Goal: Information Seeking & Learning: Learn about a topic

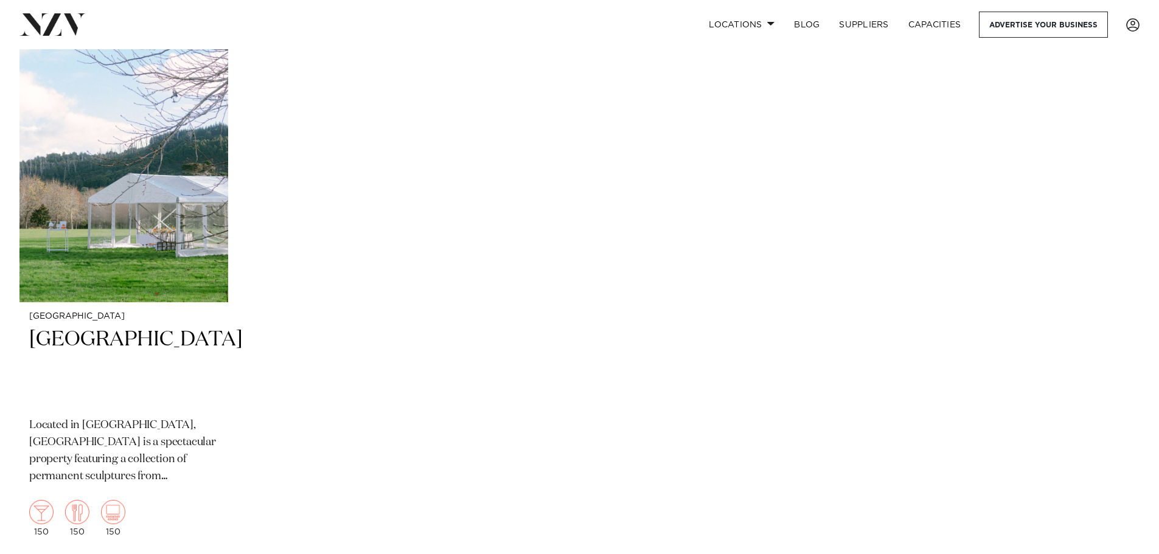
scroll to position [13683, 0]
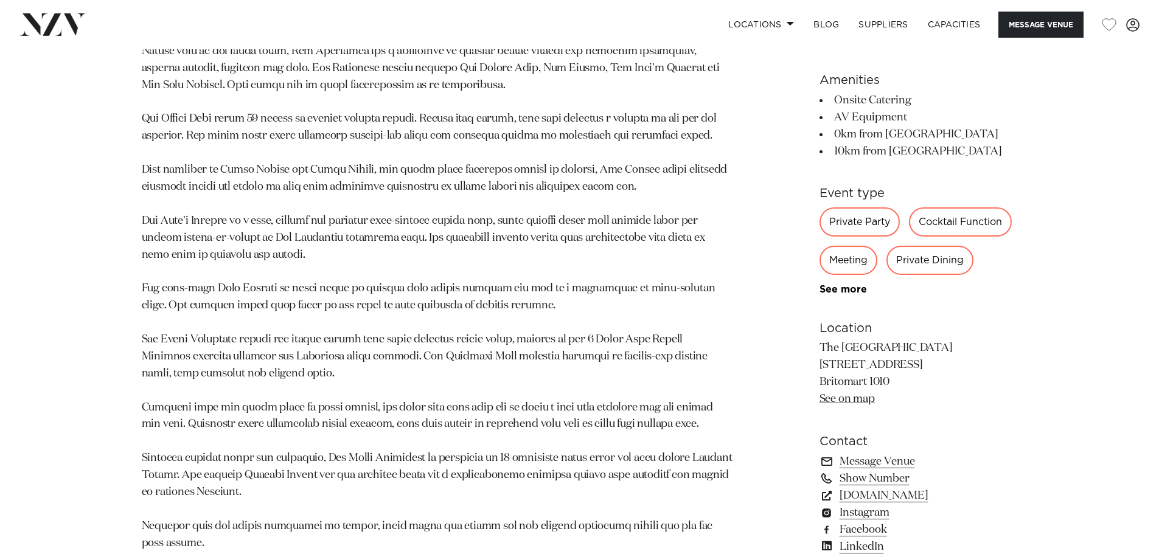
scroll to position [1338, 0]
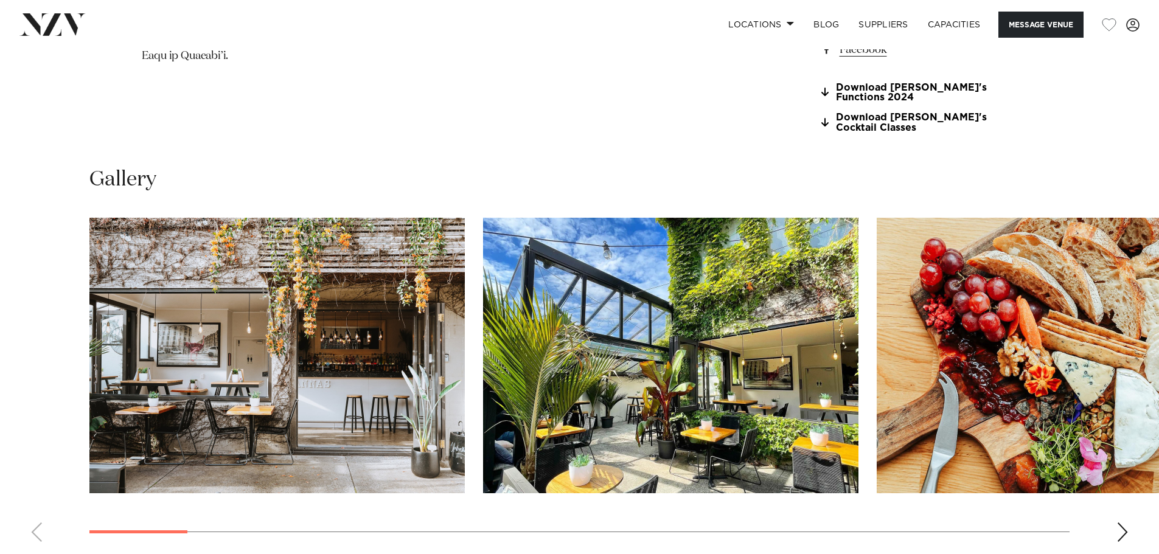
scroll to position [1277, 0]
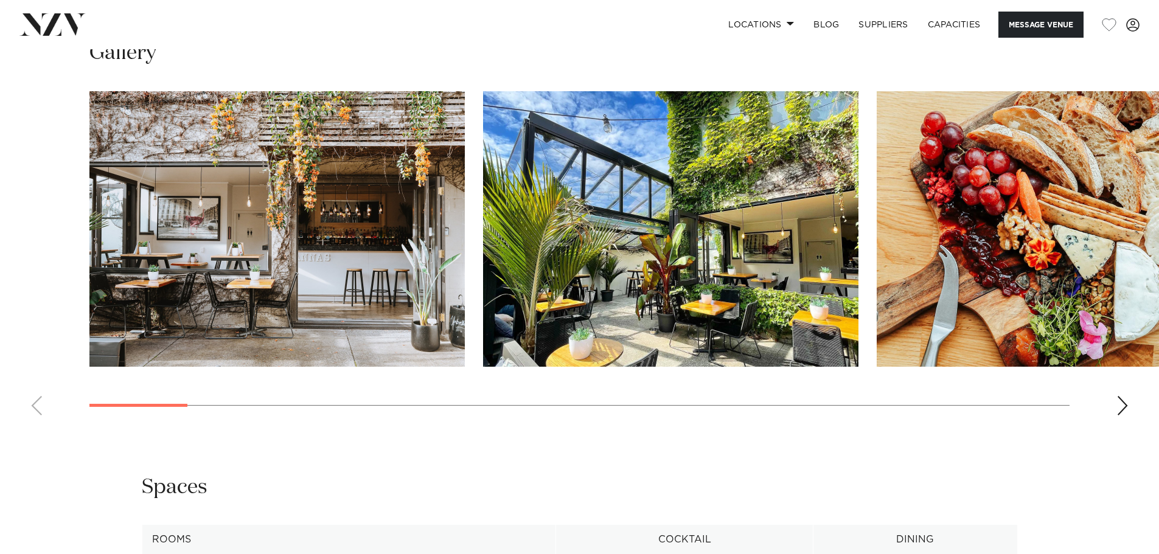
click at [1123, 415] on div "Next slide" at bounding box center [1122, 405] width 12 height 19
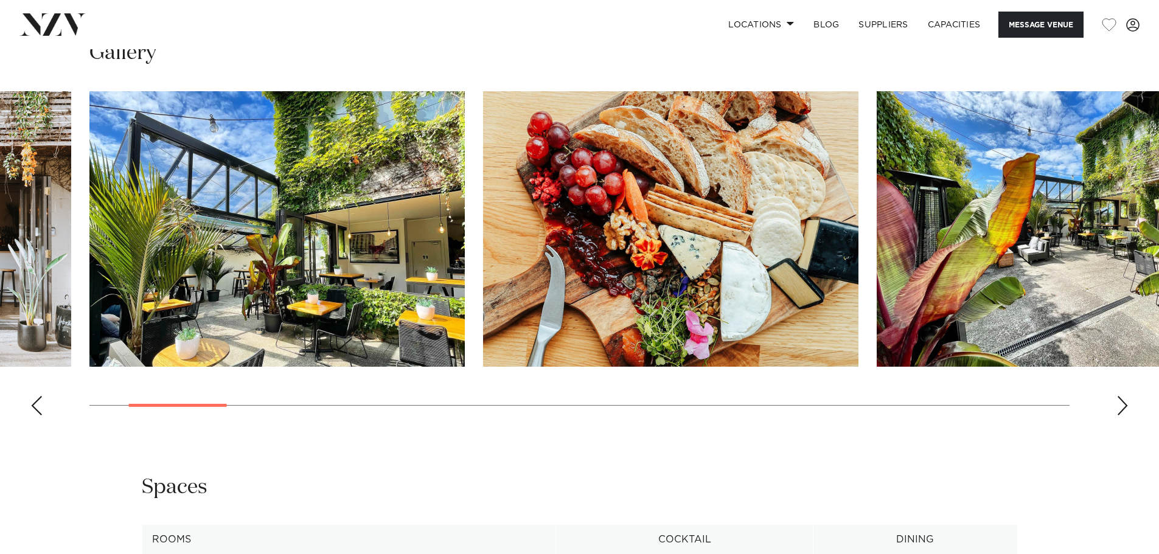
click at [1124, 415] on div "Next slide" at bounding box center [1122, 405] width 12 height 19
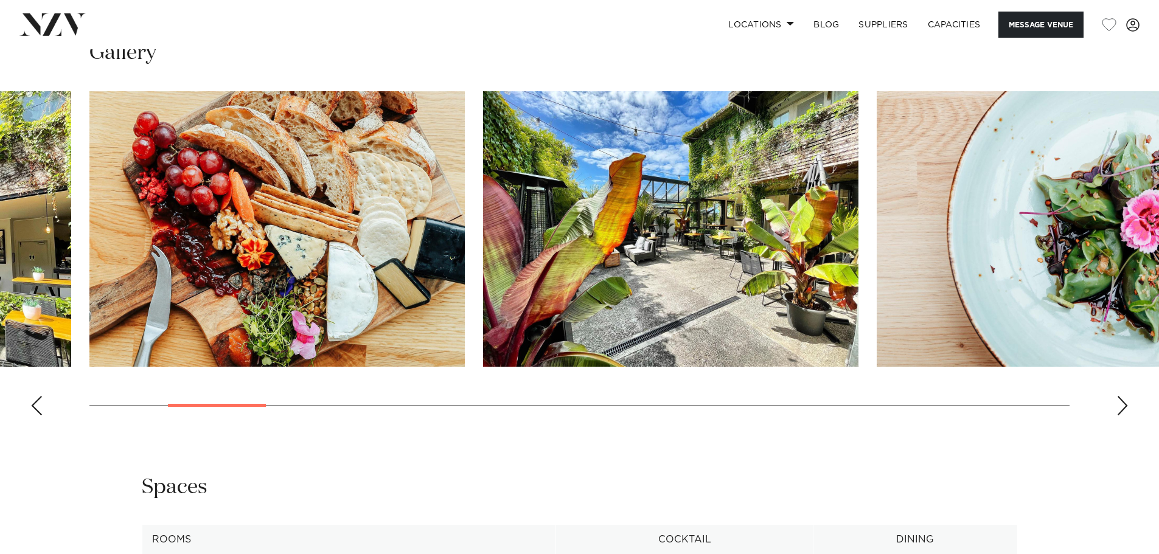
click at [1125, 415] on div "Next slide" at bounding box center [1122, 405] width 12 height 19
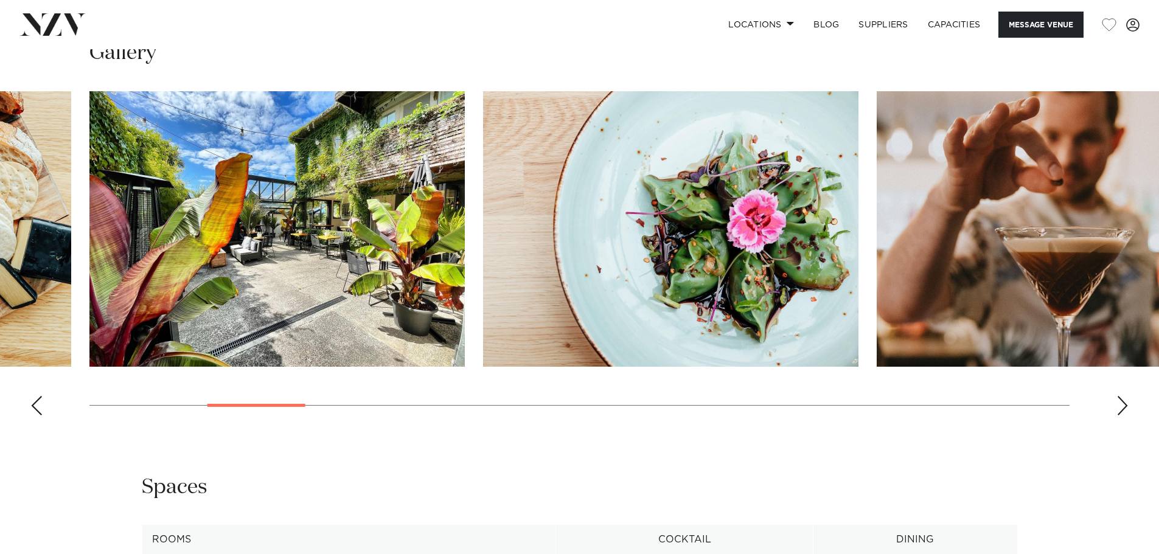
click at [1126, 415] on div "Next slide" at bounding box center [1122, 405] width 12 height 19
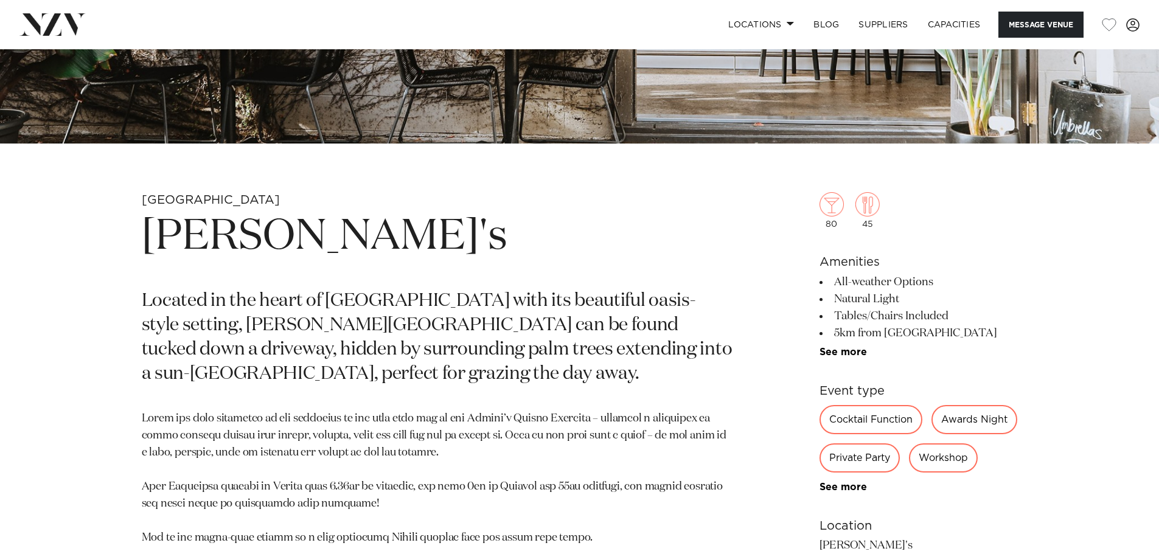
scroll to position [487, 0]
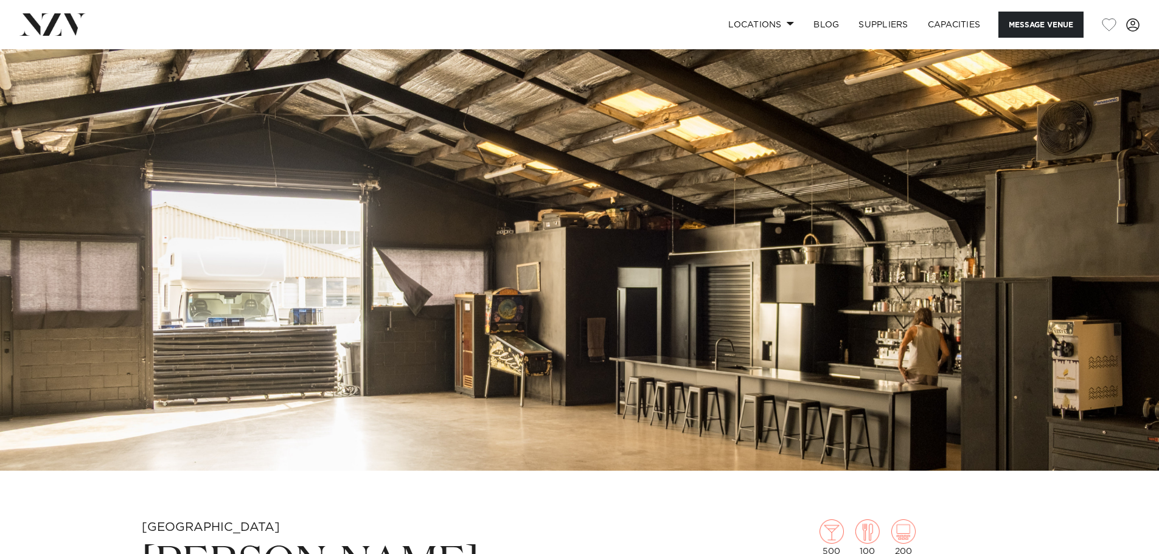
scroll to position [426, 0]
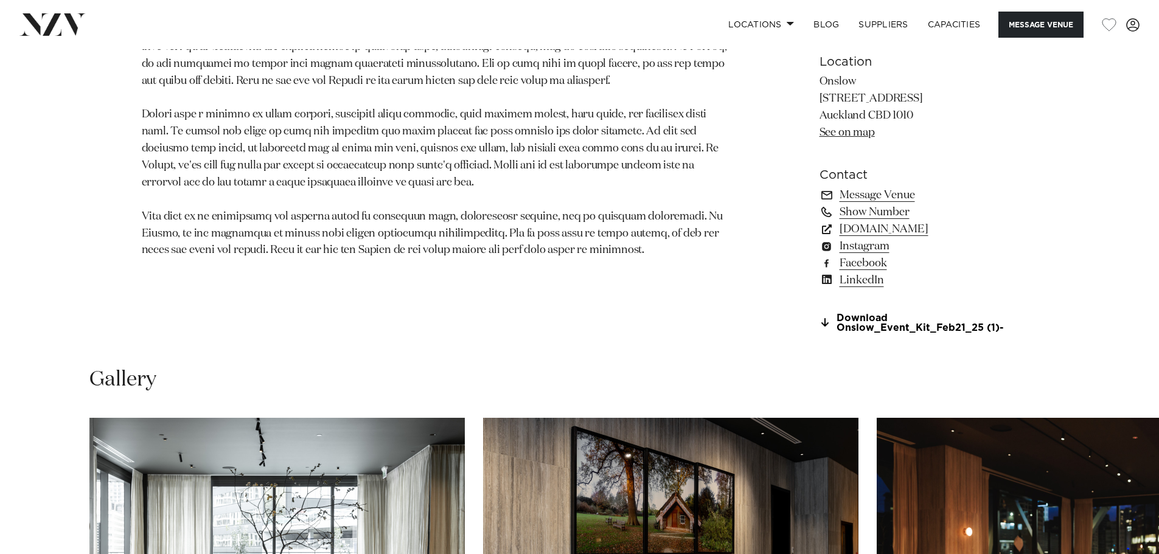
scroll to position [791, 0]
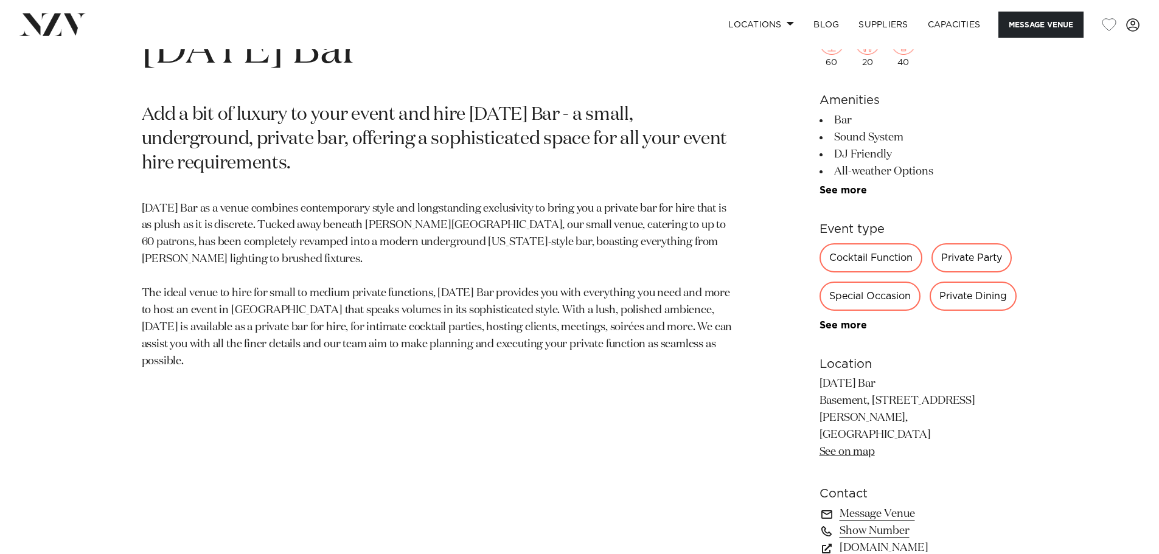
scroll to position [669, 0]
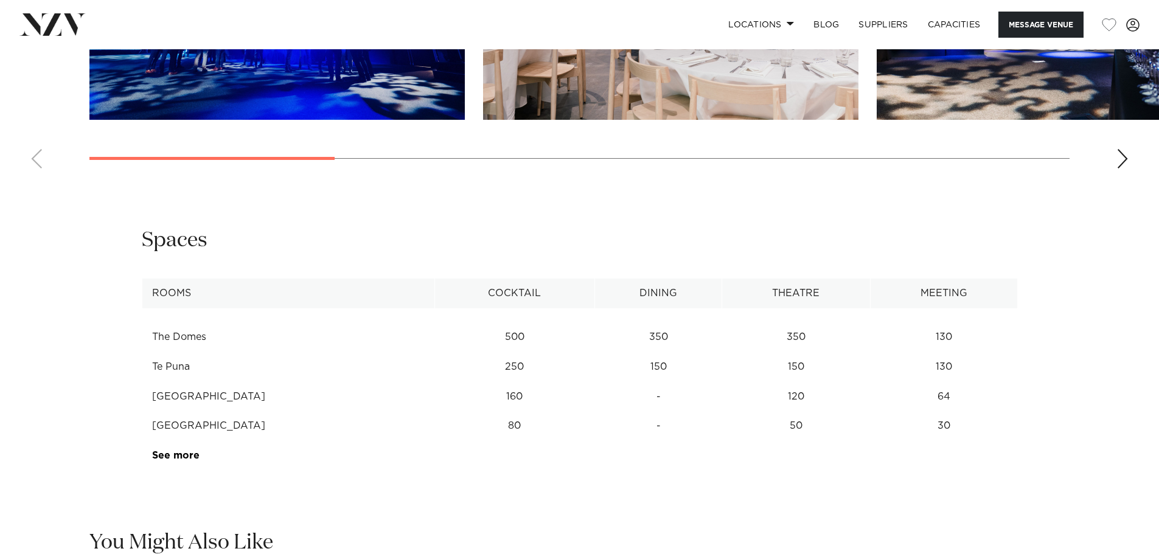
scroll to position [1642, 0]
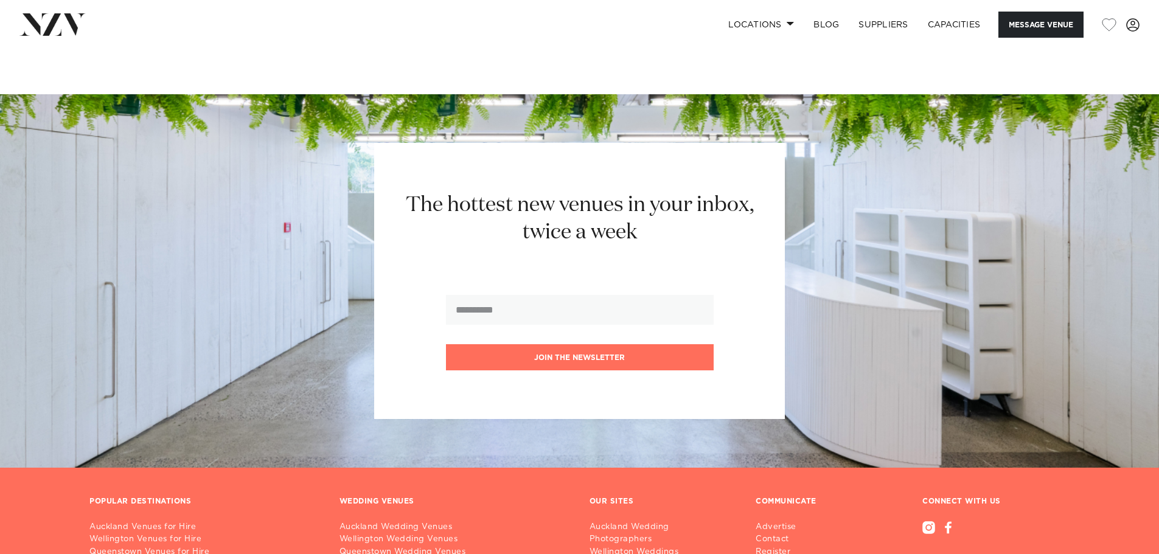
scroll to position [1155, 0]
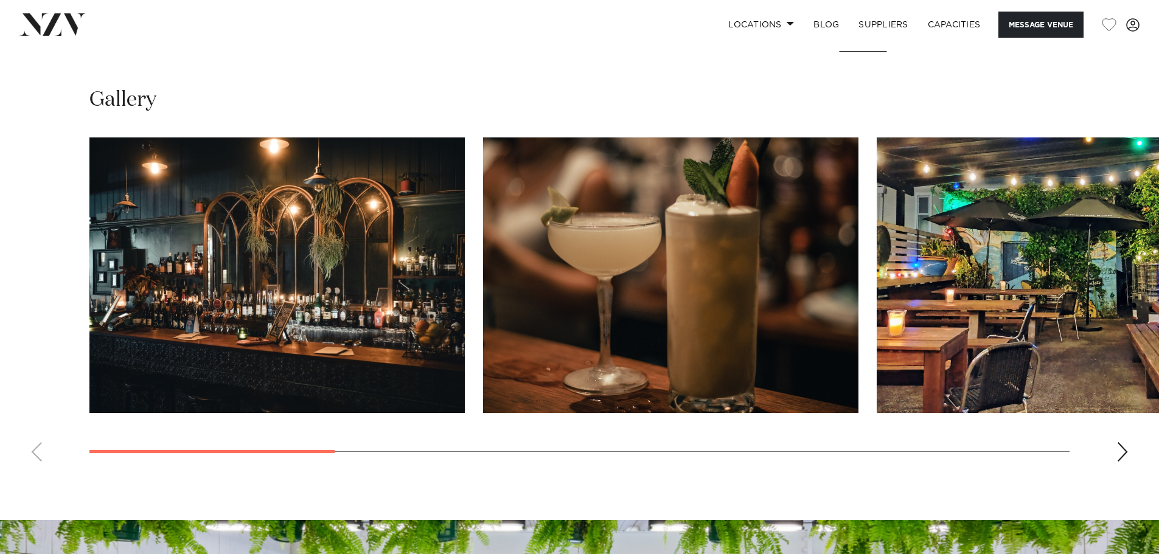
click at [1123, 451] on div "Next slide" at bounding box center [1122, 451] width 12 height 19
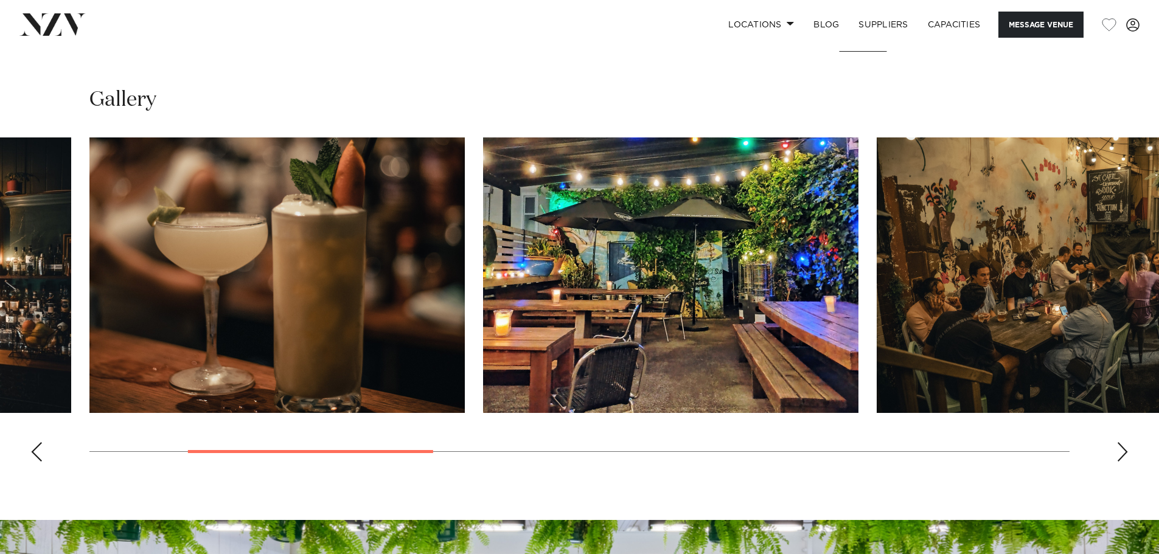
click at [1123, 451] on div "Next slide" at bounding box center [1122, 451] width 12 height 19
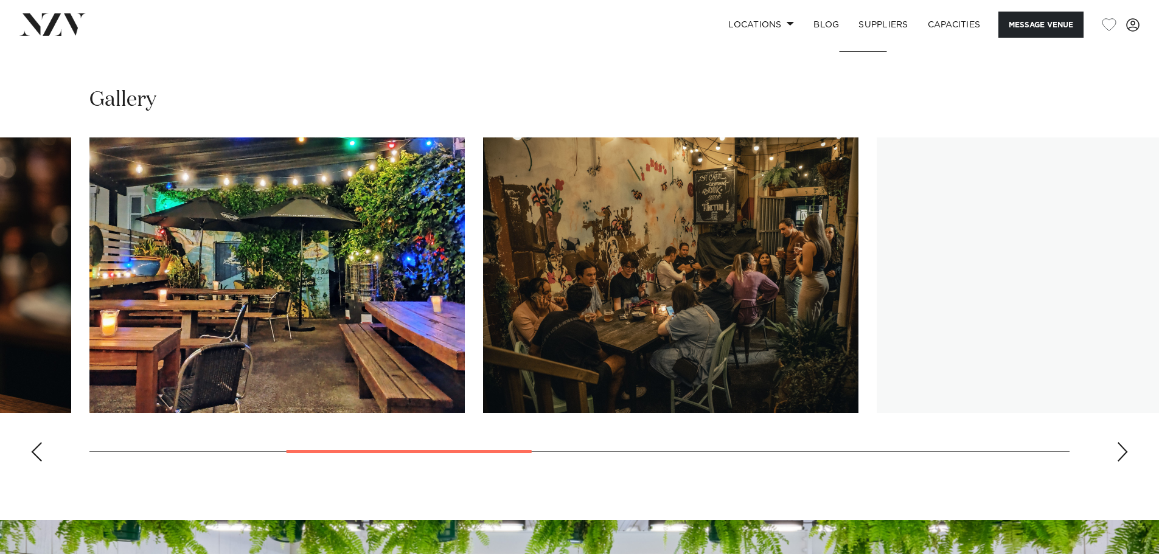
click at [1123, 451] on div "Next slide" at bounding box center [1122, 451] width 12 height 19
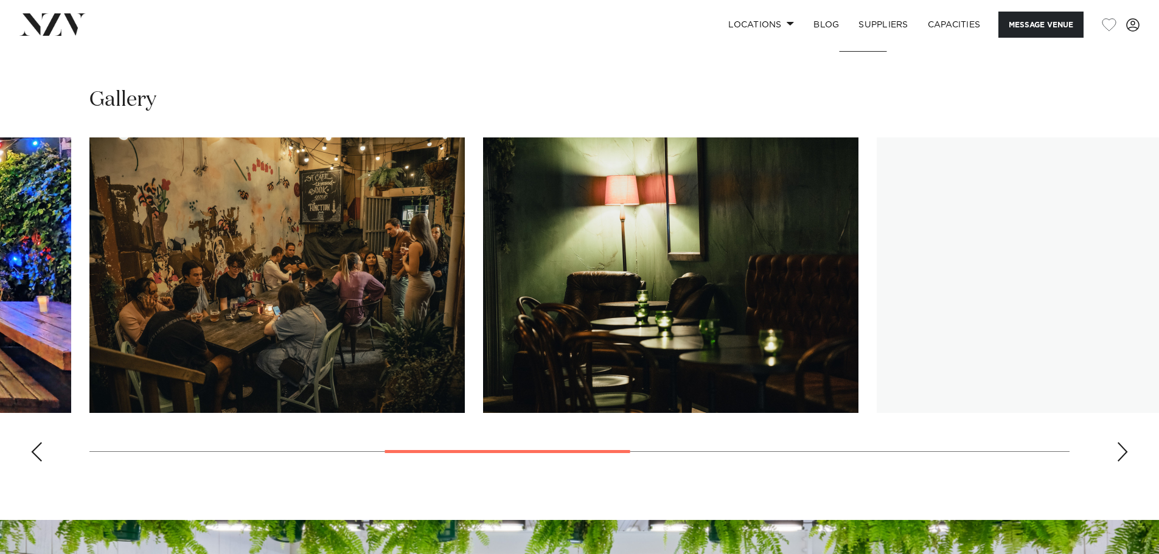
click at [1123, 451] on div "Next slide" at bounding box center [1122, 451] width 12 height 19
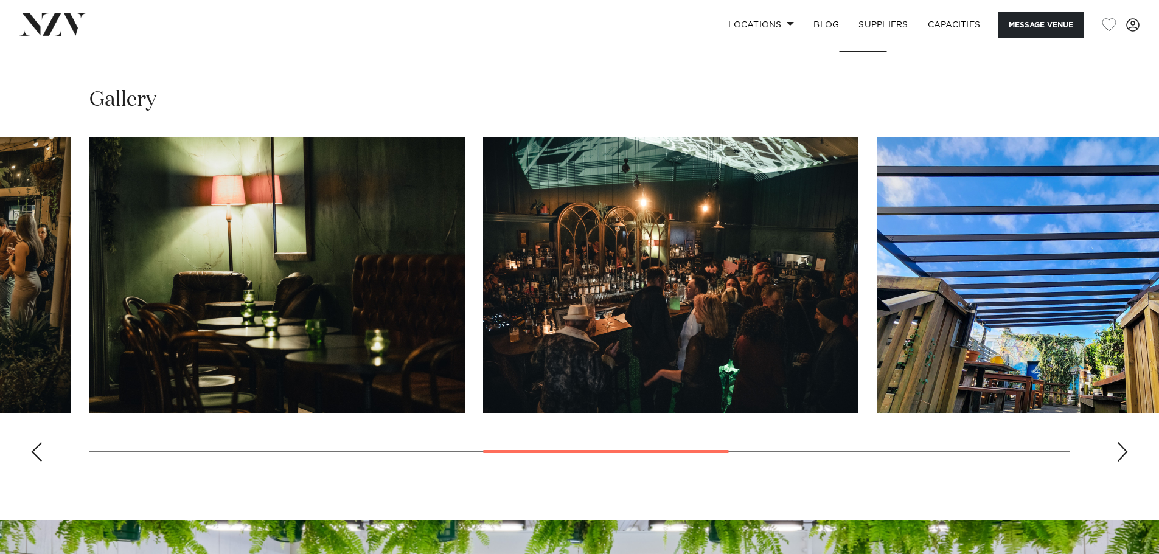
click at [1123, 451] on div "Next slide" at bounding box center [1122, 451] width 12 height 19
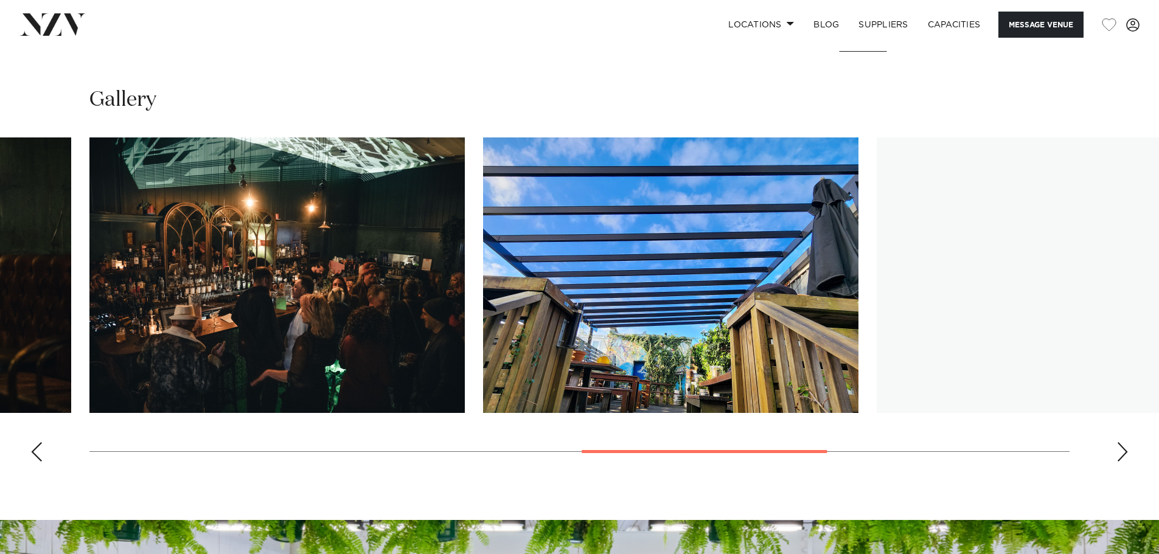
click at [1123, 451] on div "Next slide" at bounding box center [1122, 451] width 12 height 19
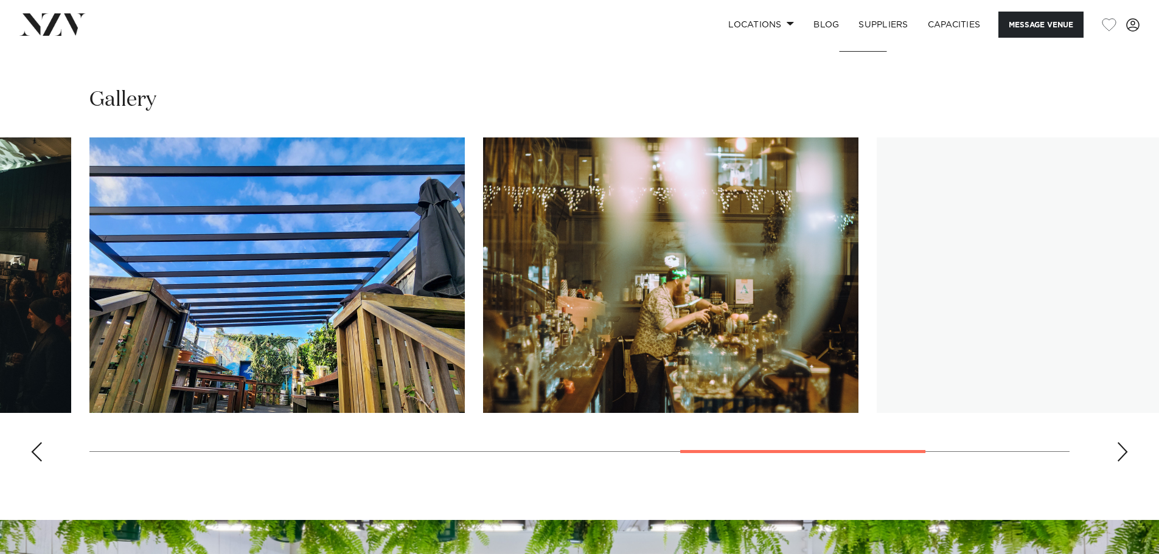
click at [1123, 451] on div "Next slide" at bounding box center [1122, 451] width 12 height 19
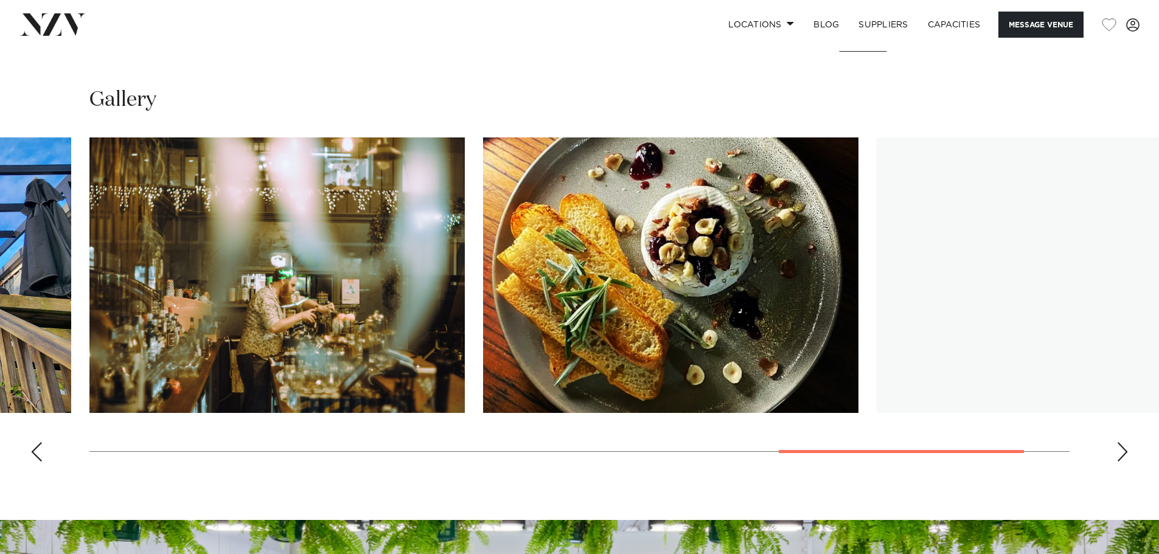
click at [1123, 451] on div "Next slide" at bounding box center [1122, 451] width 12 height 19
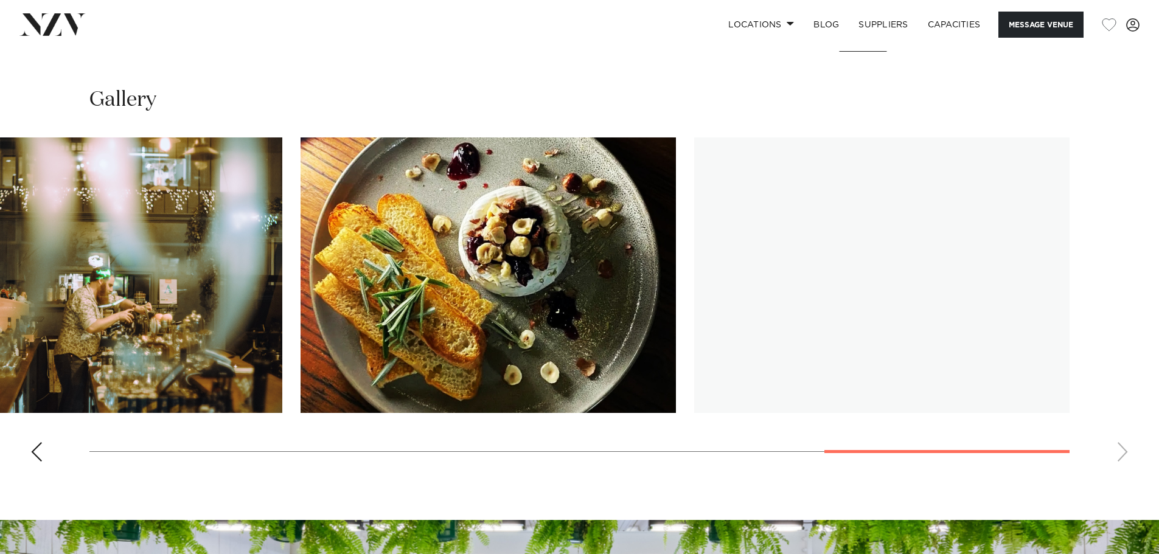
click at [1123, 451] on swiper-container at bounding box center [579, 304] width 1159 height 334
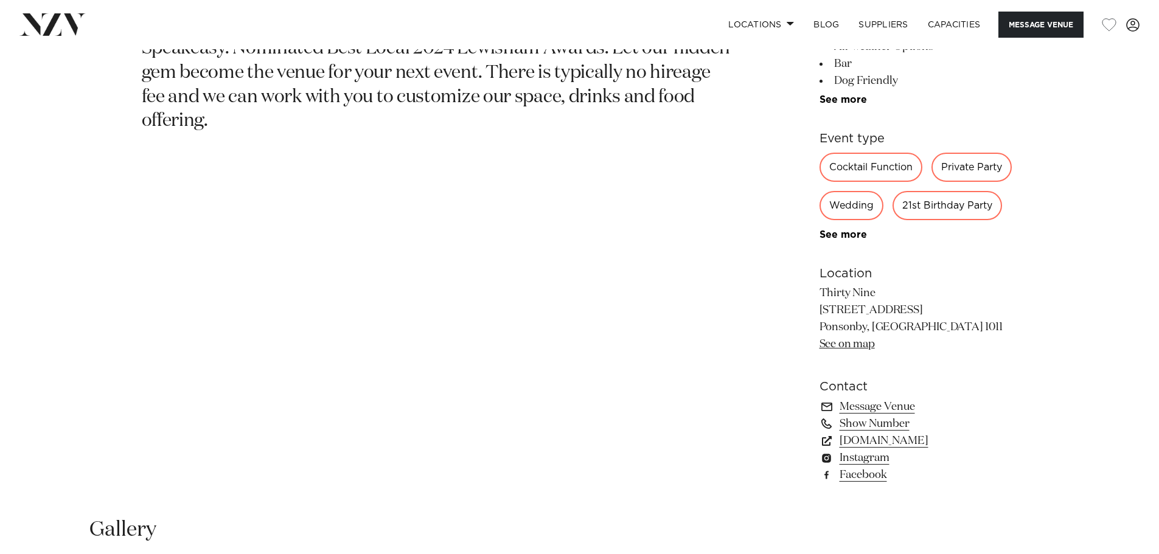
scroll to position [851, 0]
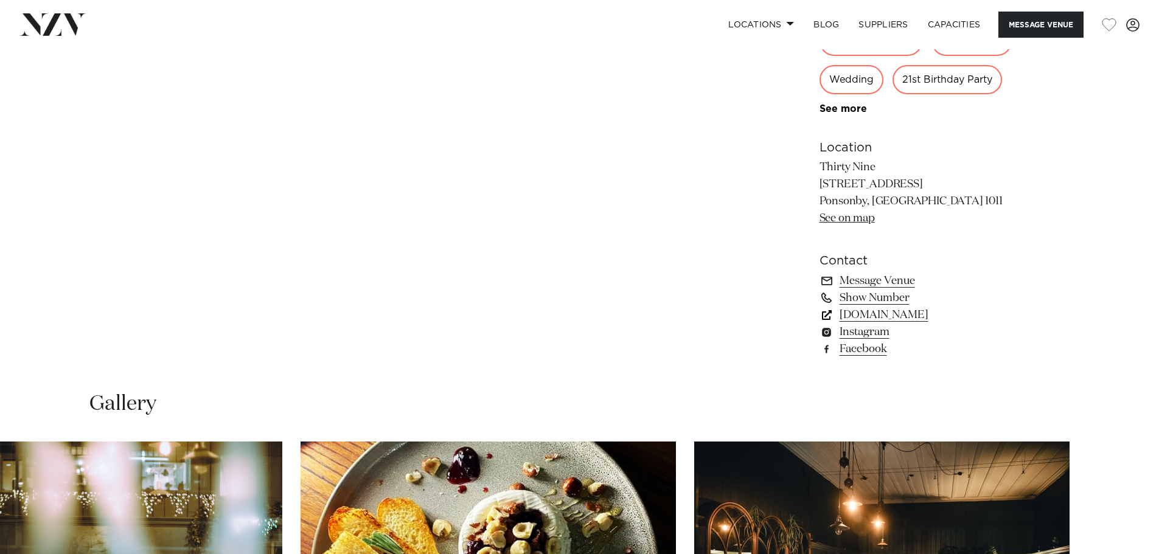
click at [901, 314] on link "www.thirtynine.co.nz" at bounding box center [918, 315] width 198 height 17
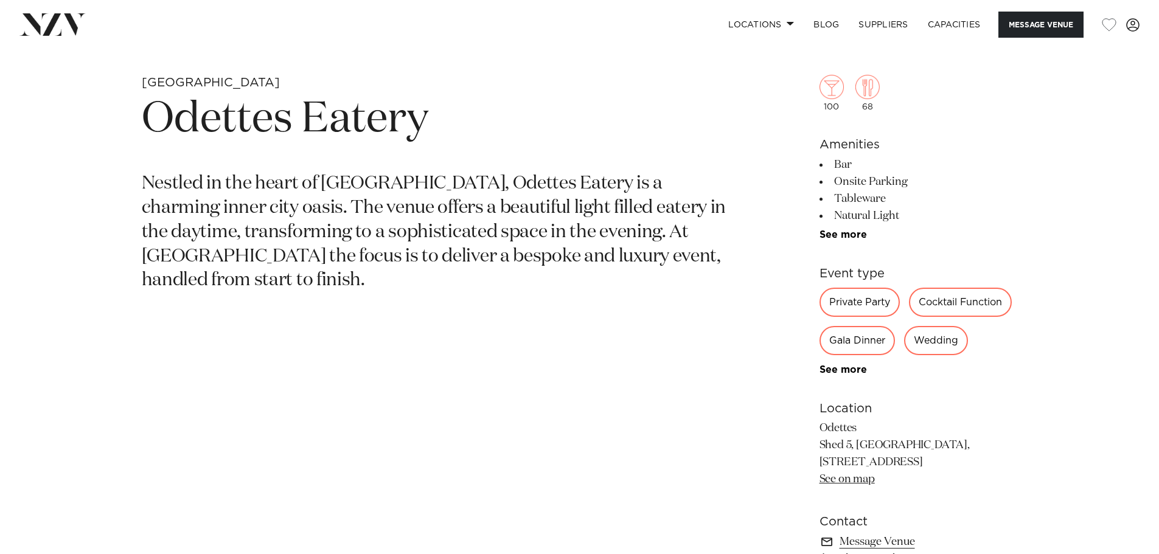
scroll to position [608, 0]
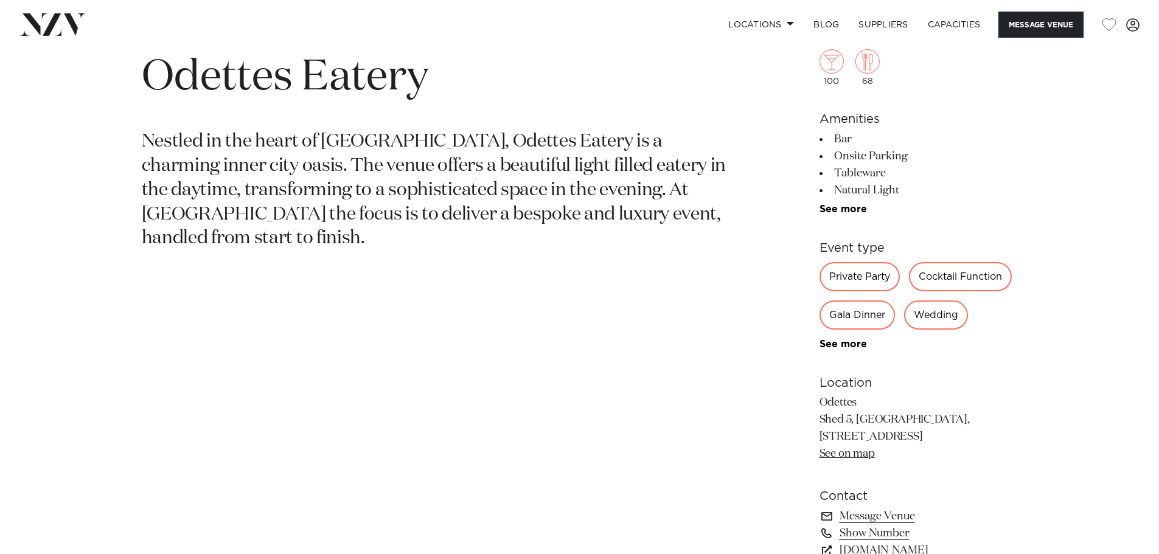
click at [836, 279] on div "Private Party" at bounding box center [859, 276] width 80 height 29
click at [850, 275] on div "Private Party" at bounding box center [859, 276] width 80 height 29
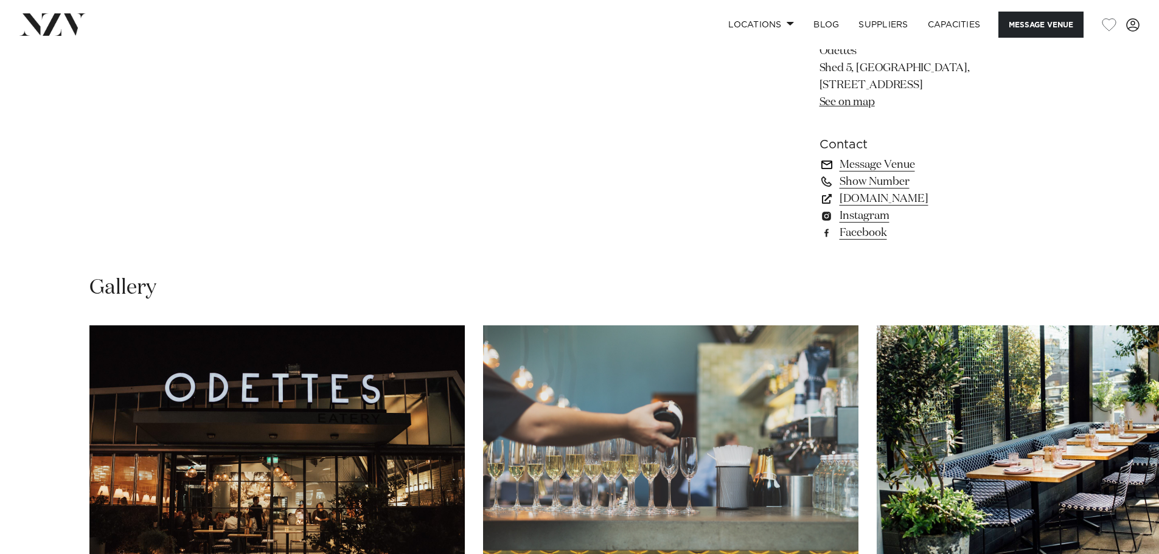
scroll to position [830, 0]
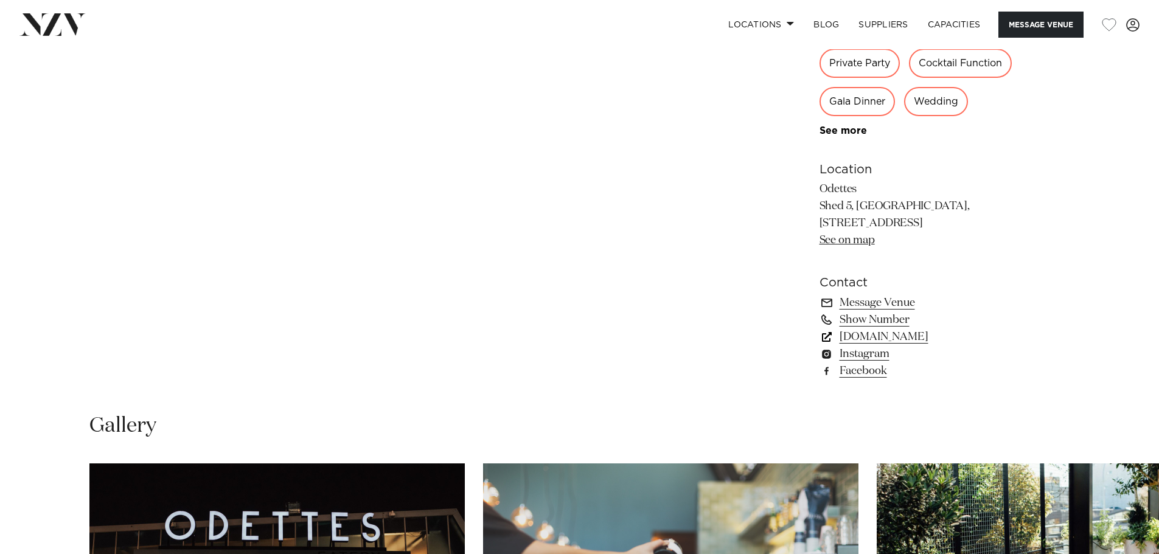
click at [882, 333] on link "www.odettes.co.nz" at bounding box center [918, 336] width 198 height 17
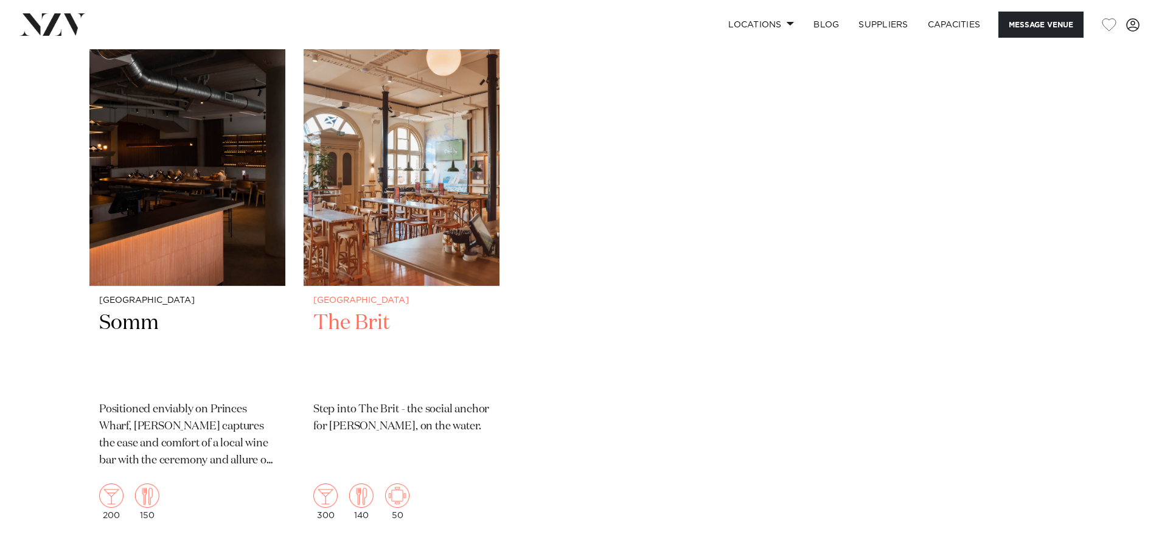
scroll to position [1642, 0]
